Goal: Information Seeking & Learning: Learn about a topic

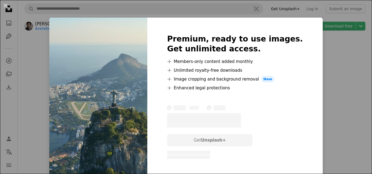
scroll to position [43, 0]
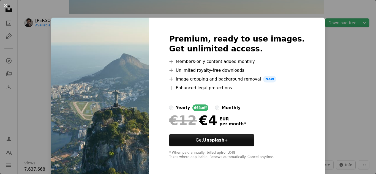
click at [362, 118] on div "An X shape Premium, ready to use images. Get unlimited access. A plus sign Memb…" at bounding box center [188, 87] width 376 height 174
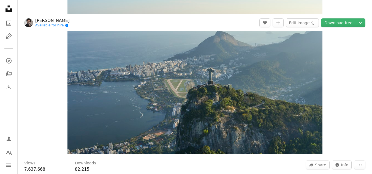
scroll to position [0, 0]
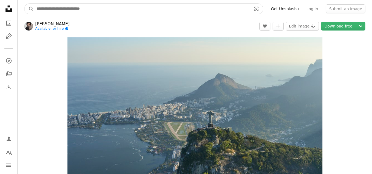
click at [133, 8] on input "Find visuals sitewide" at bounding box center [142, 9] width 216 height 10
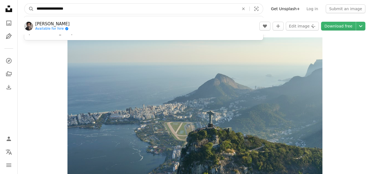
type input "**********"
click at [25, 4] on button "A magnifying glass" at bounding box center [29, 9] width 9 height 10
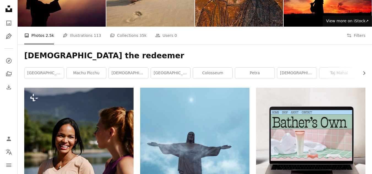
scroll to position [67, 0]
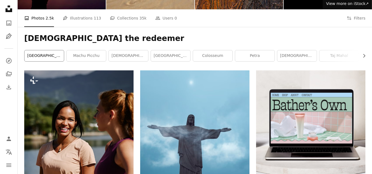
click at [45, 59] on link "[GEOGRAPHIC_DATA]" at bounding box center [44, 55] width 39 height 11
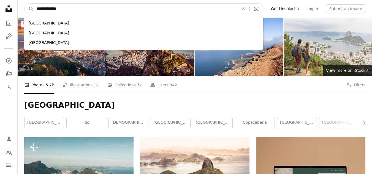
drag, startPoint x: 158, startPoint y: 9, endPoint x: 11, endPoint y: 13, distance: 147.2
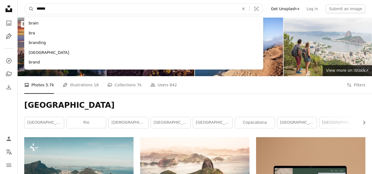
type input "******"
click at [25, 4] on button "A magnifying glass" at bounding box center [29, 9] width 9 height 10
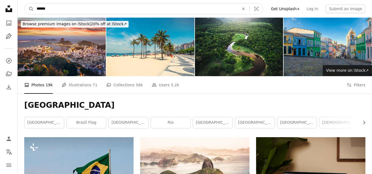
click at [77, 9] on input "******" at bounding box center [136, 9] width 204 height 10
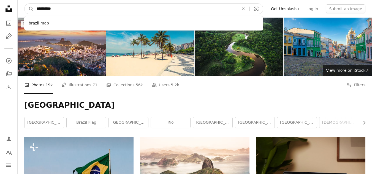
type input "**********"
click at [25, 4] on button "A magnifying glass" at bounding box center [29, 9] width 9 height 10
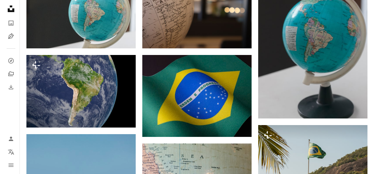
scroll to position [413, 0]
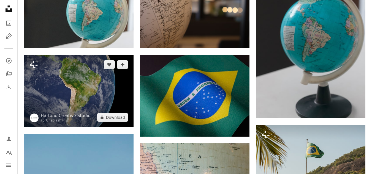
click at [51, 85] on img at bounding box center [78, 91] width 109 height 73
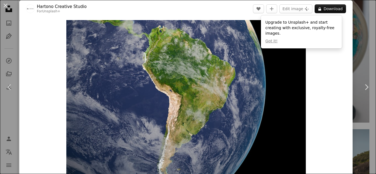
scroll to position [13, 0]
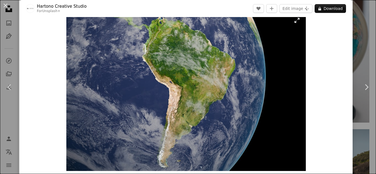
click at [177, 72] on img "Zoom in on this image" at bounding box center [186, 92] width 240 height 160
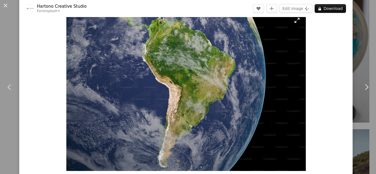
scroll to position [36, 0]
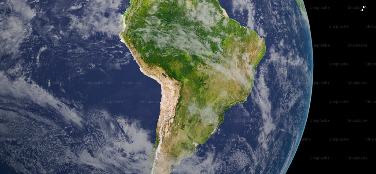
click at [360, 9] on img "Zoom out on this image" at bounding box center [188, 89] width 377 height 251
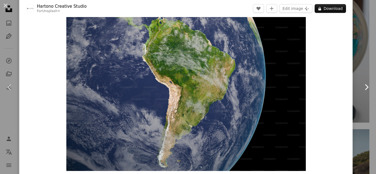
click at [357, 62] on link "Chevron right" at bounding box center [366, 87] width 19 height 53
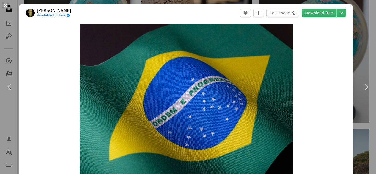
click at [5, 7] on button "An X shape" at bounding box center [5, 5] width 7 height 7
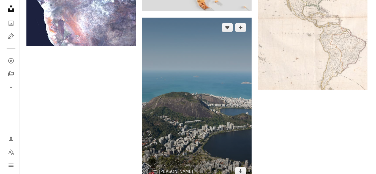
scroll to position [854, 0]
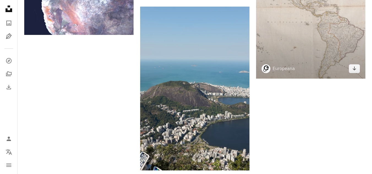
click at [315, 48] on img at bounding box center [310, 7] width 109 height 142
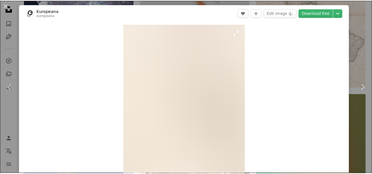
scroll to position [39, 0]
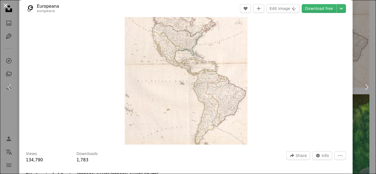
click at [5, 4] on button "An X shape" at bounding box center [5, 5] width 7 height 7
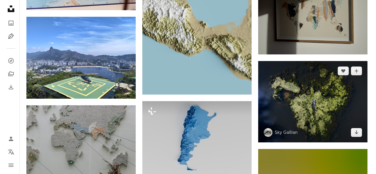
scroll to position [1436, 0]
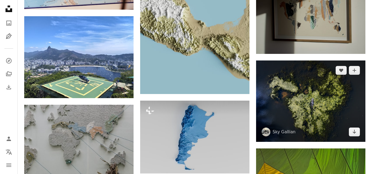
click at [304, 107] on img at bounding box center [310, 102] width 109 height 82
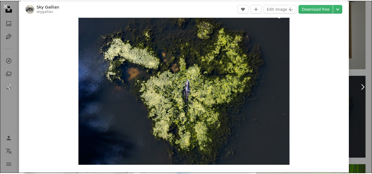
scroll to position [18, 0]
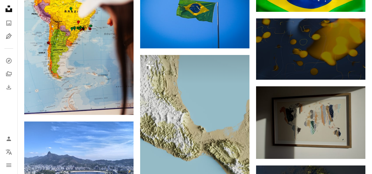
scroll to position [1331, 0]
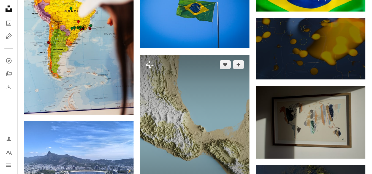
click at [206, 130] on img at bounding box center [194, 127] width 109 height 145
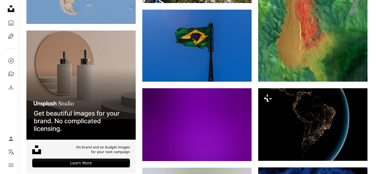
scroll to position [1022, 0]
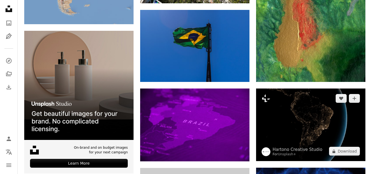
click at [268, 144] on img at bounding box center [310, 125] width 109 height 73
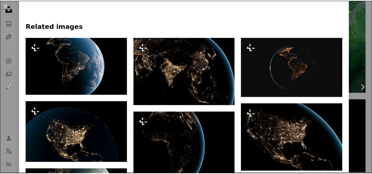
scroll to position [369, 0]
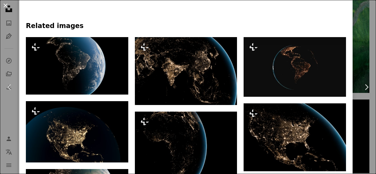
click at [6, 5] on button "An X shape" at bounding box center [5, 5] width 7 height 7
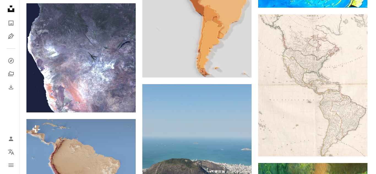
scroll to position [776, 0]
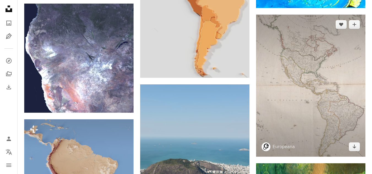
click at [345, 66] on img at bounding box center [310, 86] width 109 height 142
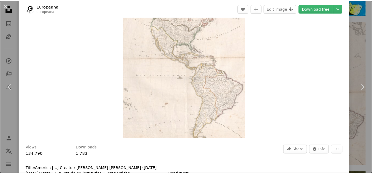
scroll to position [50, 0]
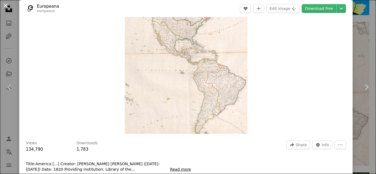
click at [6, 5] on button "An X shape" at bounding box center [5, 5] width 7 height 7
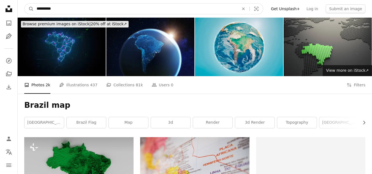
drag, startPoint x: 83, startPoint y: 12, endPoint x: 46, endPoint y: 8, distance: 37.2
click at [46, 8] on input "**********" at bounding box center [136, 9] width 204 height 10
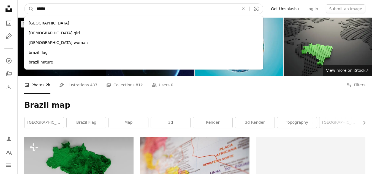
type input "******"
click at [25, 4] on button "A magnifying glass" at bounding box center [29, 9] width 9 height 10
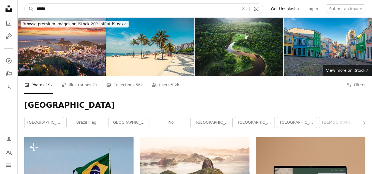
click at [99, 10] on input "******" at bounding box center [136, 9] width 204 height 10
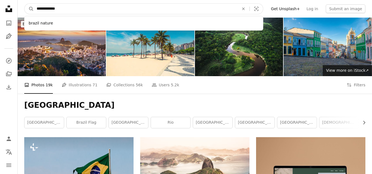
type input "**********"
click at [25, 4] on button "A magnifying glass" at bounding box center [29, 9] width 9 height 10
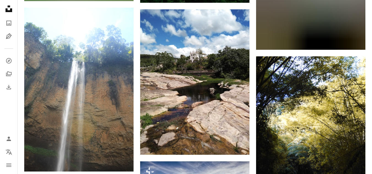
scroll to position [550, 0]
